Goal: Task Accomplishment & Management: Use online tool/utility

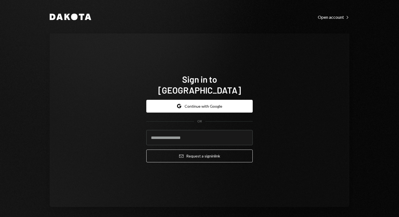
type input "**********"
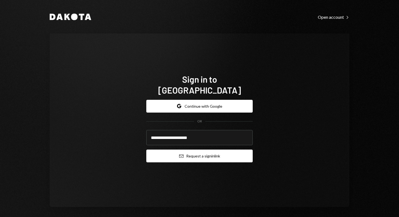
click at [213, 154] on button "Email Request a sign in link" at bounding box center [199, 155] width 106 height 13
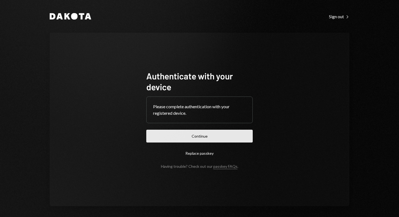
click at [227, 139] on button "Continue" at bounding box center [199, 136] width 106 height 13
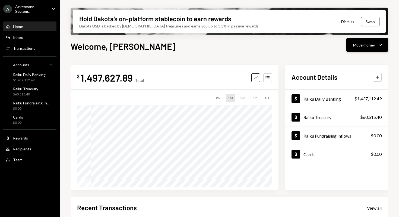
click at [367, 47] on div "Move money" at bounding box center [364, 45] width 22 height 6
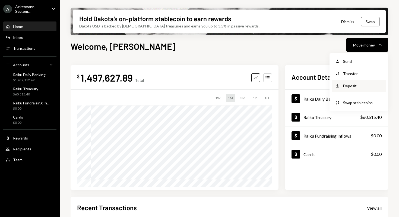
click at [355, 87] on div "Deposit" at bounding box center [363, 86] width 40 height 6
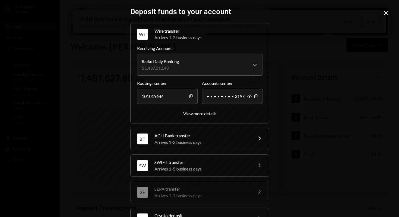
scroll to position [48, 0]
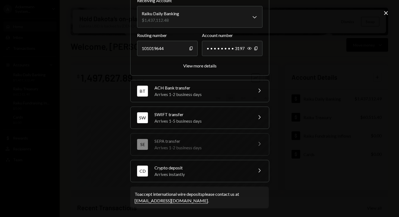
click at [197, 174] on div "Arrives instantly" at bounding box center [202, 174] width 95 height 7
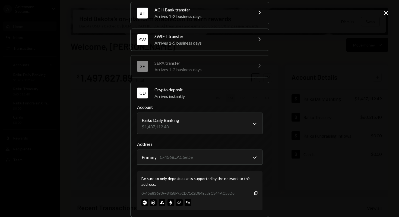
scroll to position [82, 0]
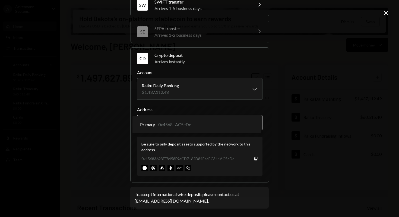
click at [252, 120] on body "A Ackermann System... Caret Down Home Home Inbox Inbox Activities Transactions …" at bounding box center [199, 108] width 399 height 217
click at [255, 158] on icon "Copy" at bounding box center [256, 158] width 4 height 4
